Goal: Task Accomplishment & Management: Use online tool/utility

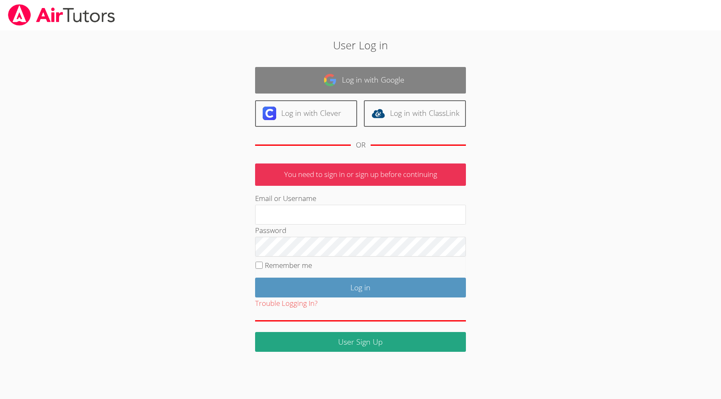
click at [362, 86] on link "Log in with Google" at bounding box center [360, 80] width 211 height 27
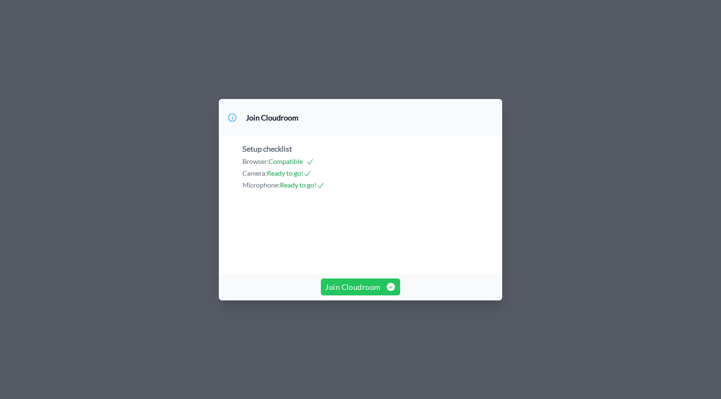
click at [355, 293] on span "Join Cloudroom" at bounding box center [360, 287] width 70 height 12
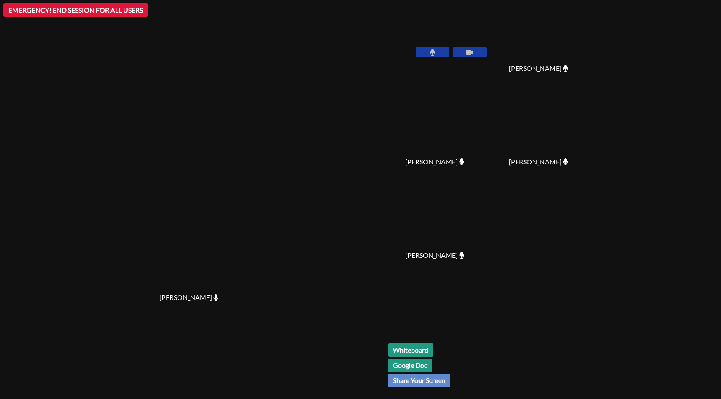
click at [487, 51] on button at bounding box center [470, 52] width 34 height 10
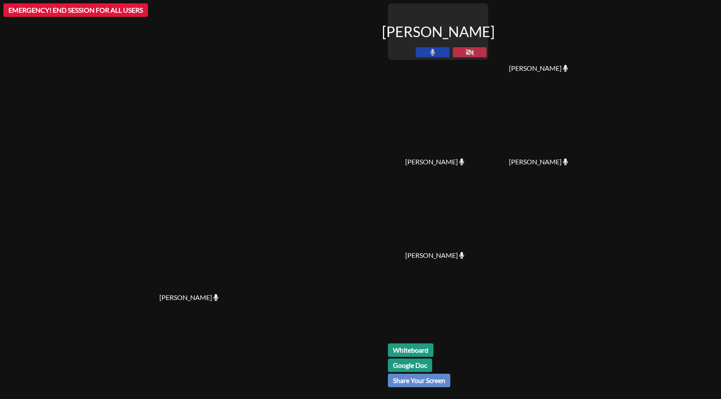
click at [474, 51] on icon at bounding box center [470, 52] width 8 height 7
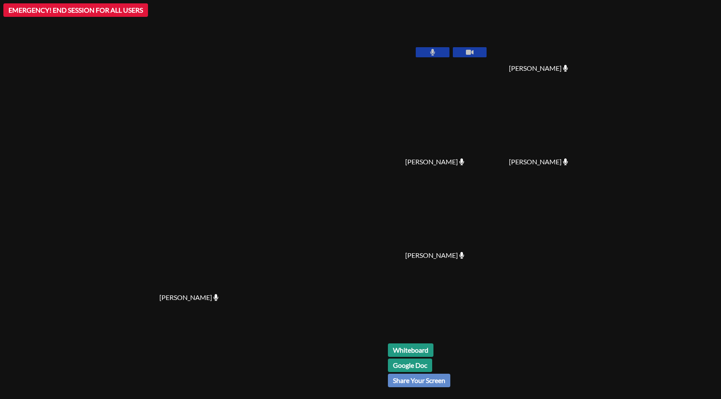
click at [469, 49] on icon at bounding box center [470, 52] width 8 height 7
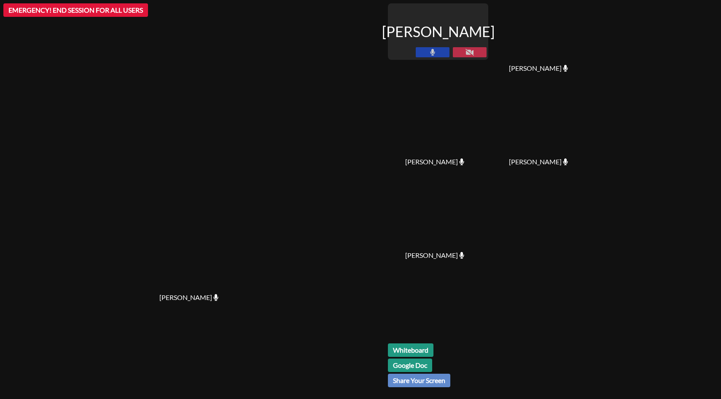
click at [432, 367] on link "Google Doc" at bounding box center [410, 365] width 44 height 13
click at [434, 348] on link "Whiteboard" at bounding box center [411, 350] width 46 height 13
click at [435, 53] on icon at bounding box center [433, 52] width 5 height 7
click at [474, 52] on icon at bounding box center [470, 52] width 8 height 7
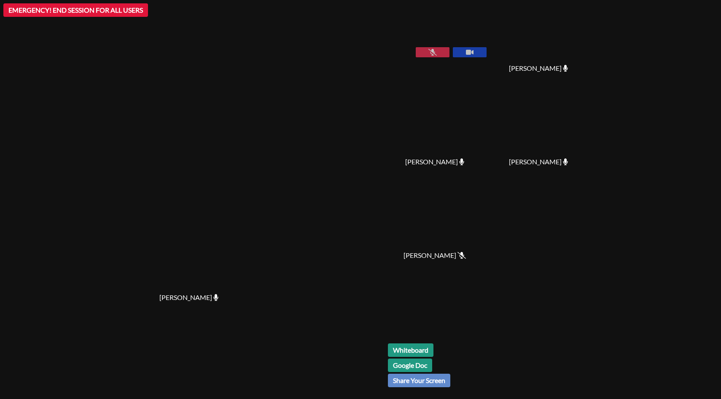
click at [510, 52] on video at bounding box center [542, 31] width 100 height 57
click at [472, 52] on button at bounding box center [470, 52] width 34 height 10
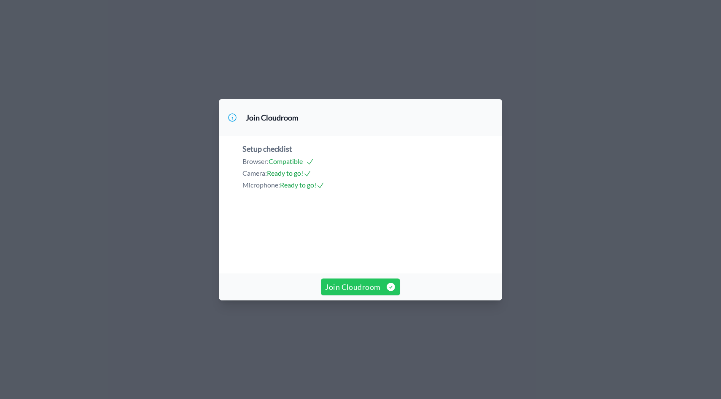
click at [357, 293] on span "Join Cloudroom" at bounding box center [360, 287] width 70 height 12
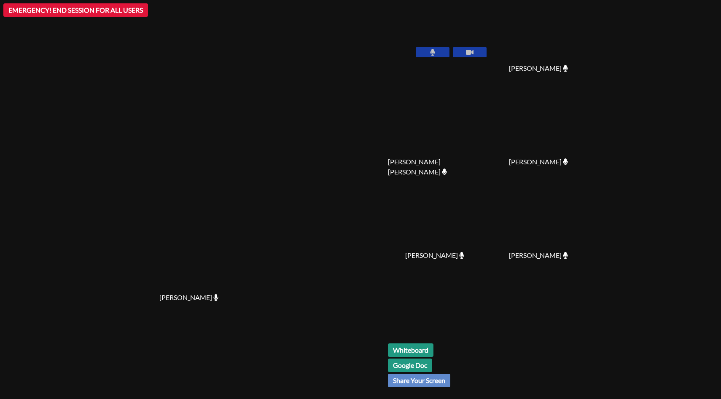
click at [474, 51] on icon at bounding box center [470, 52] width 8 height 5
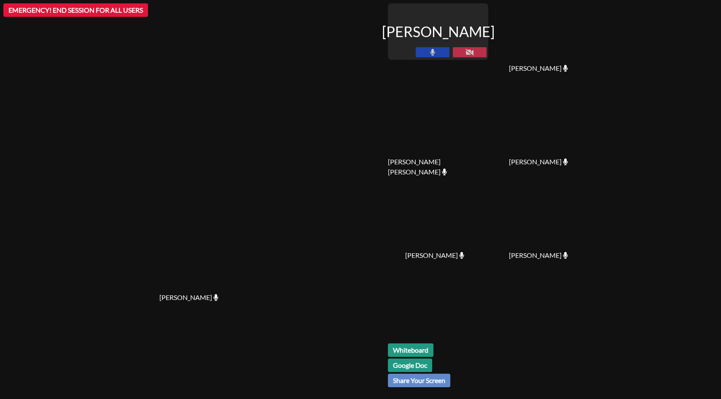
click at [435, 54] on icon at bounding box center [433, 52] width 5 height 7
click at [450, 50] on button at bounding box center [433, 52] width 34 height 10
click at [474, 51] on icon at bounding box center [470, 52] width 8 height 7
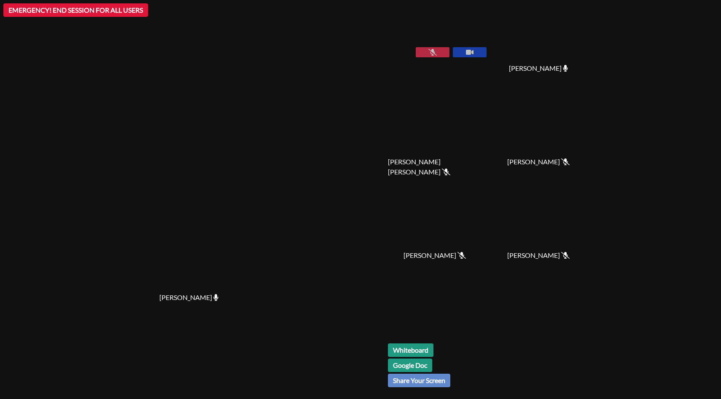
click at [450, 48] on button at bounding box center [433, 52] width 34 height 10
click at [487, 49] on button at bounding box center [470, 52] width 34 height 10
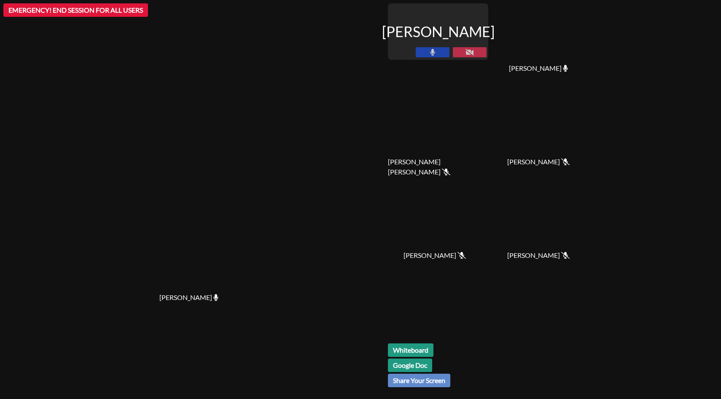
click at [450, 50] on button at bounding box center [433, 52] width 34 height 10
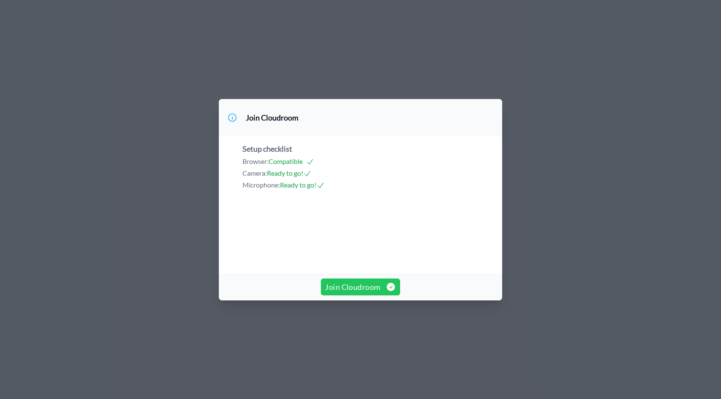
click at [373, 293] on span "Join Cloudroom" at bounding box center [360, 287] width 70 height 12
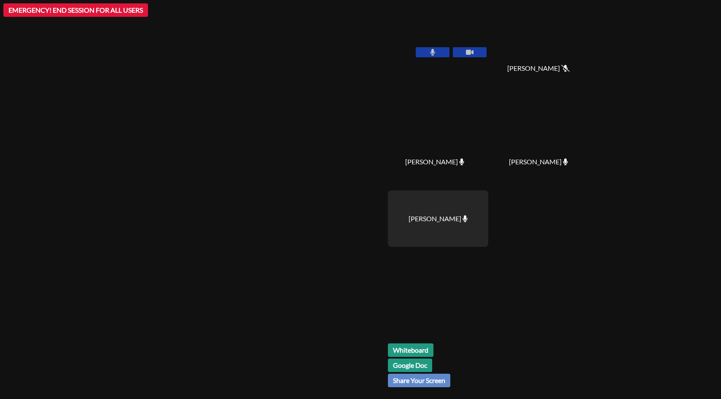
click at [474, 49] on icon at bounding box center [470, 52] width 8 height 7
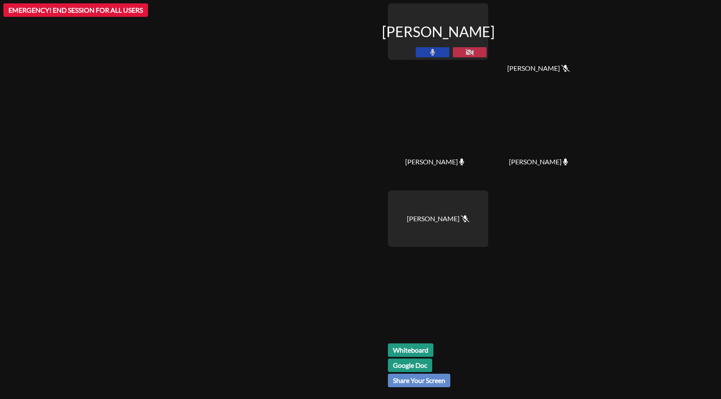
click at [450, 51] on button at bounding box center [433, 52] width 34 height 10
click at [474, 52] on icon at bounding box center [470, 52] width 8 height 7
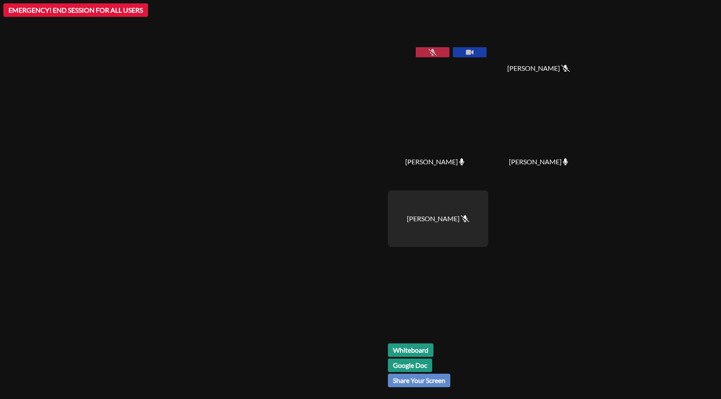
click at [437, 49] on icon at bounding box center [433, 52] width 8 height 7
click at [474, 51] on icon at bounding box center [470, 52] width 8 height 5
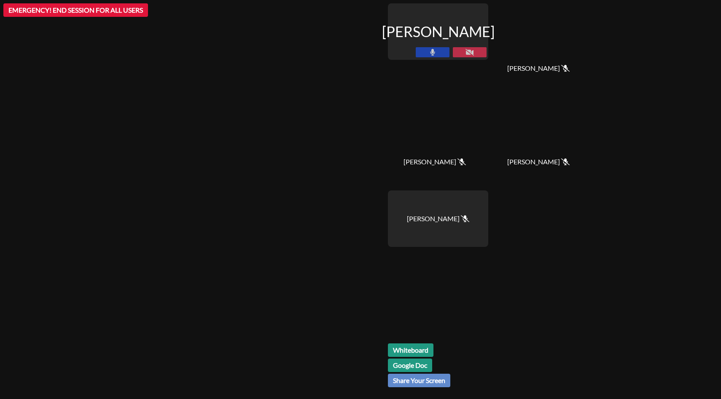
click at [450, 49] on button at bounding box center [433, 52] width 34 height 10
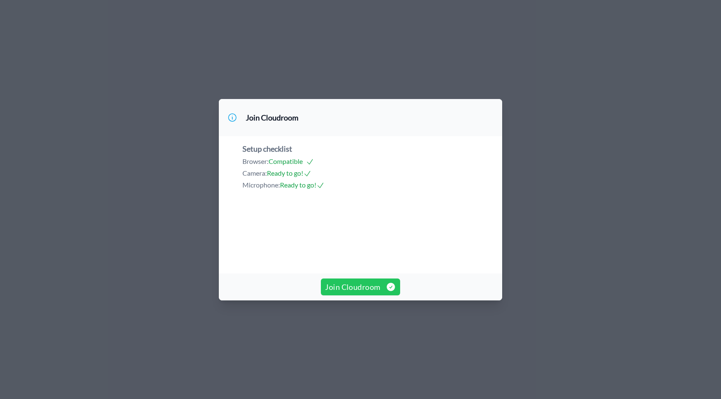
click at [372, 293] on span "Join Cloudroom" at bounding box center [360, 287] width 70 height 12
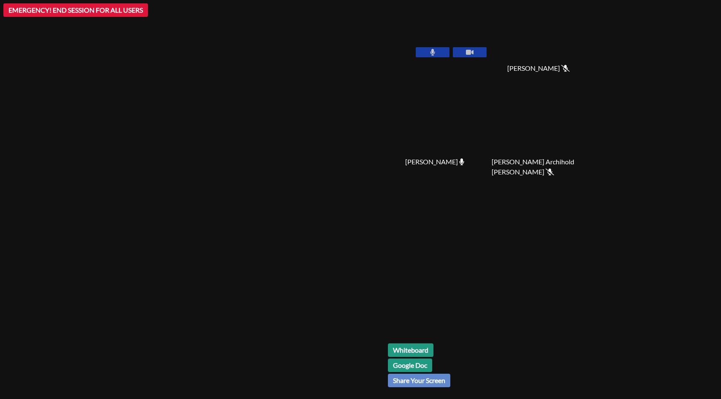
click at [474, 51] on icon at bounding box center [470, 52] width 8 height 5
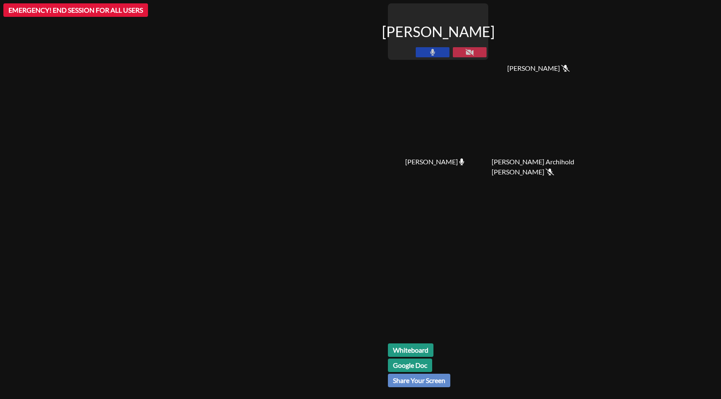
click at [450, 51] on button at bounding box center [433, 52] width 34 height 10
